Goal: Transaction & Acquisition: Obtain resource

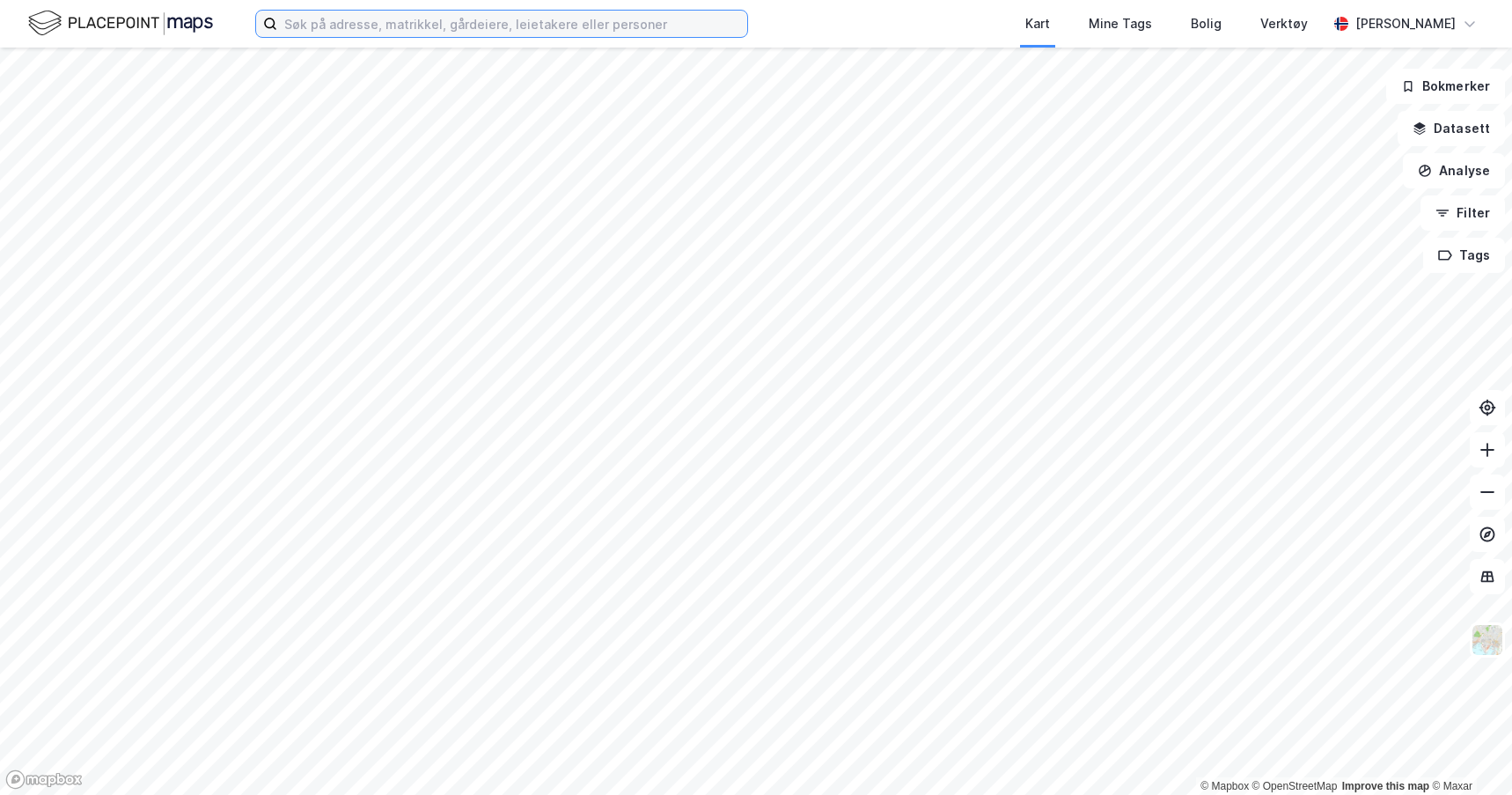
click at [390, 32] on input at bounding box center [512, 24] width 470 height 27
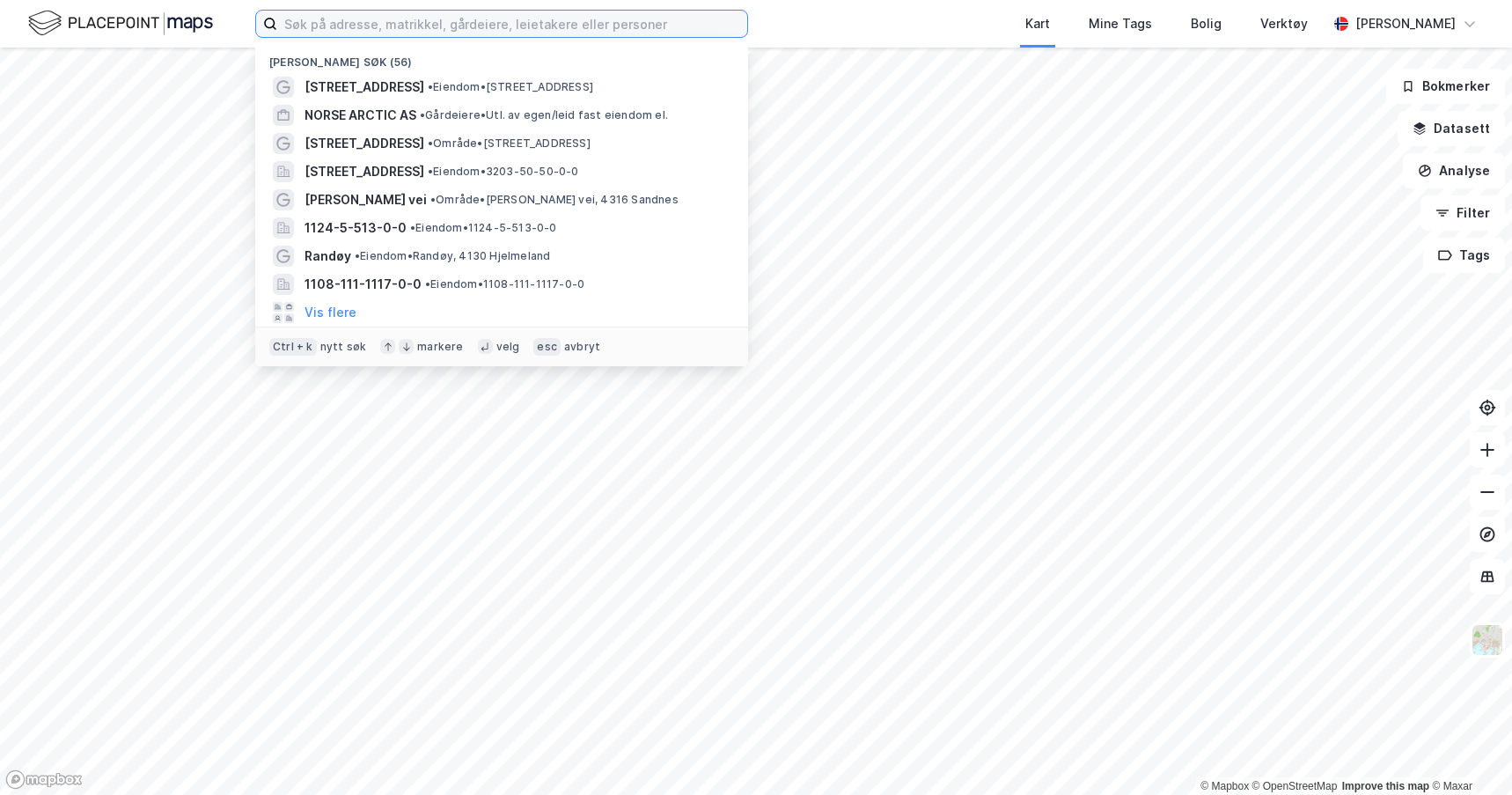
click at [390, 28] on input at bounding box center [512, 24] width 470 height 27
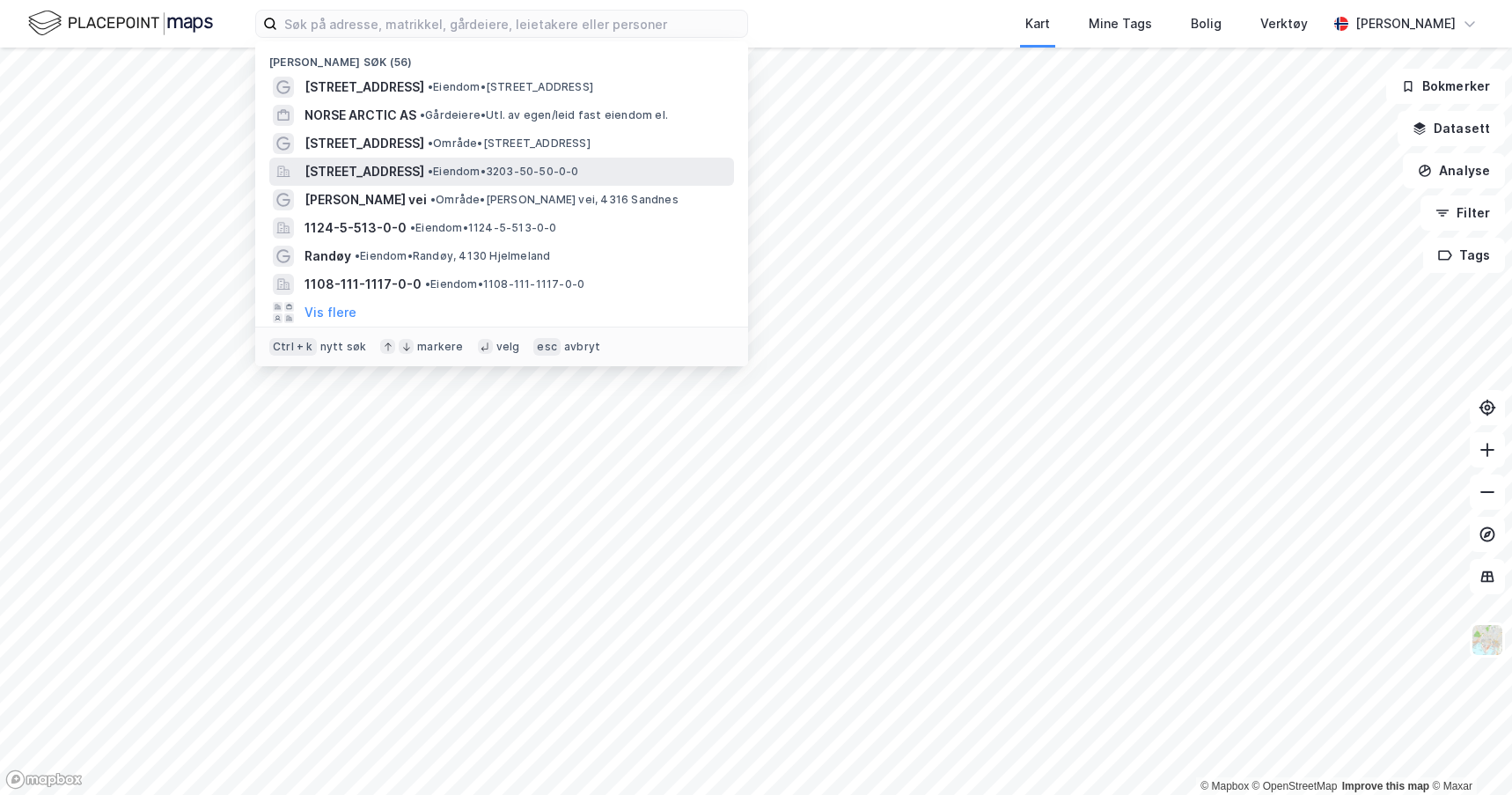
click at [394, 169] on span "[STREET_ADDRESS]" at bounding box center [363, 172] width 119 height 21
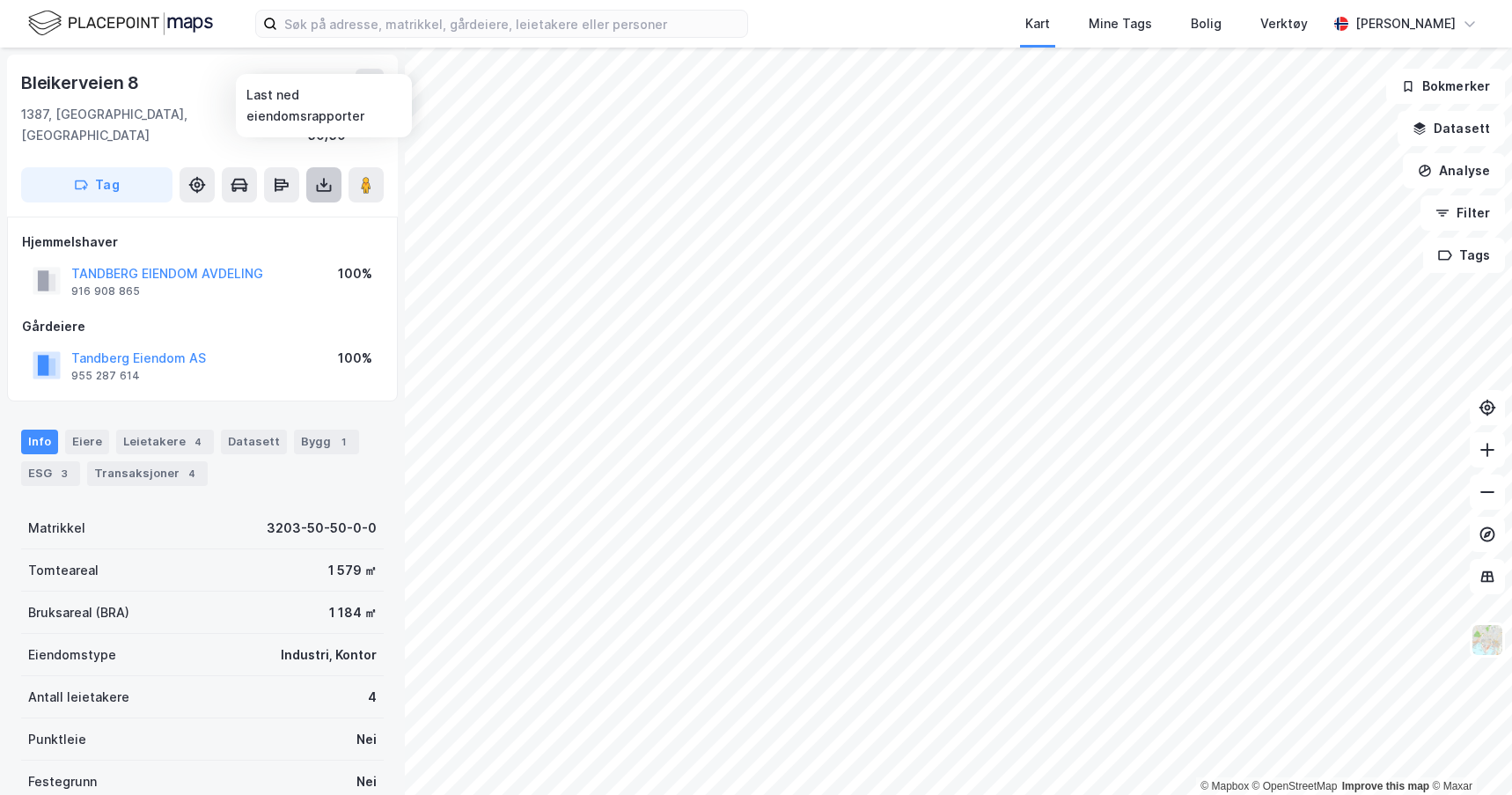
click at [317, 185] on icon at bounding box center [324, 188] width 15 height 7
click at [259, 213] on div "Last ned grunnbok" at bounding box center [237, 220] width 102 height 14
